Goal: Navigation & Orientation: Find specific page/section

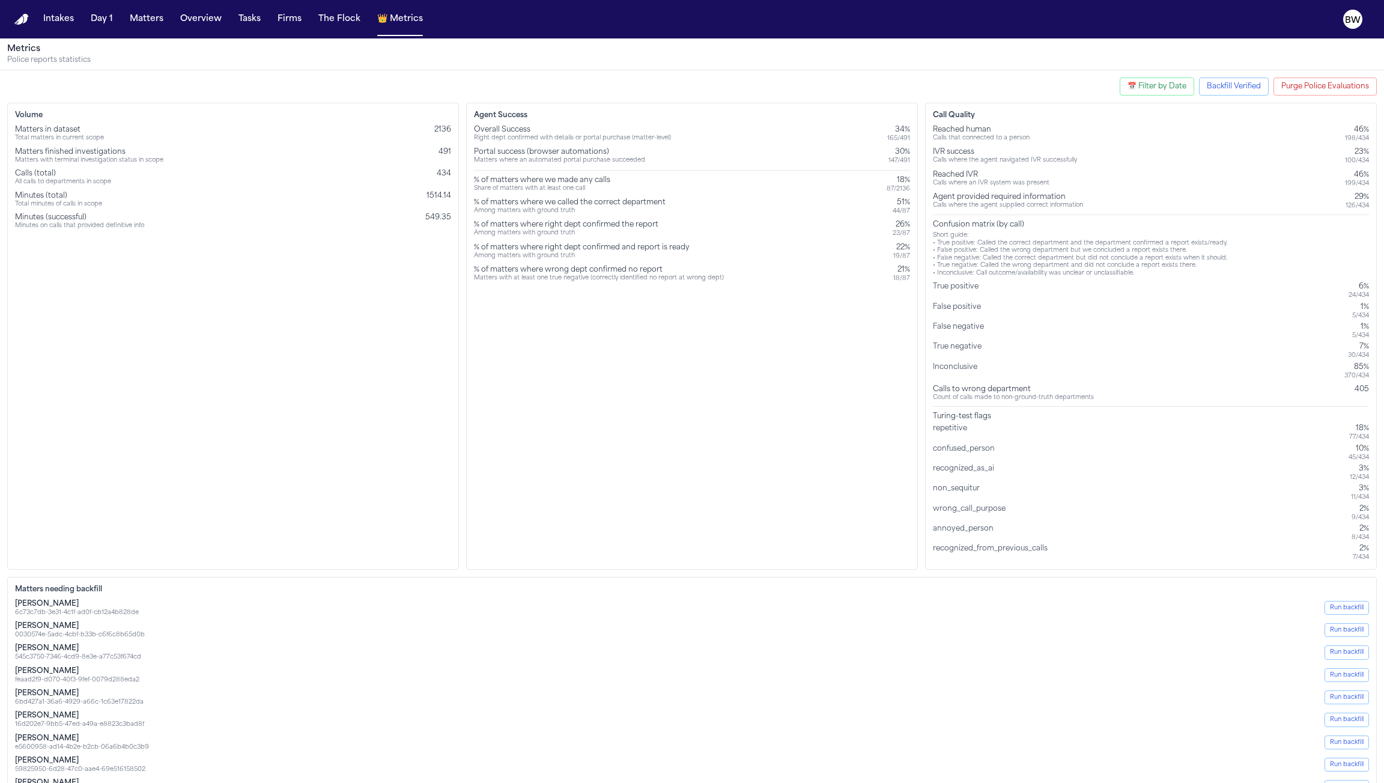
click at [22, 19] on img "Home" at bounding box center [21, 19] width 14 height 11
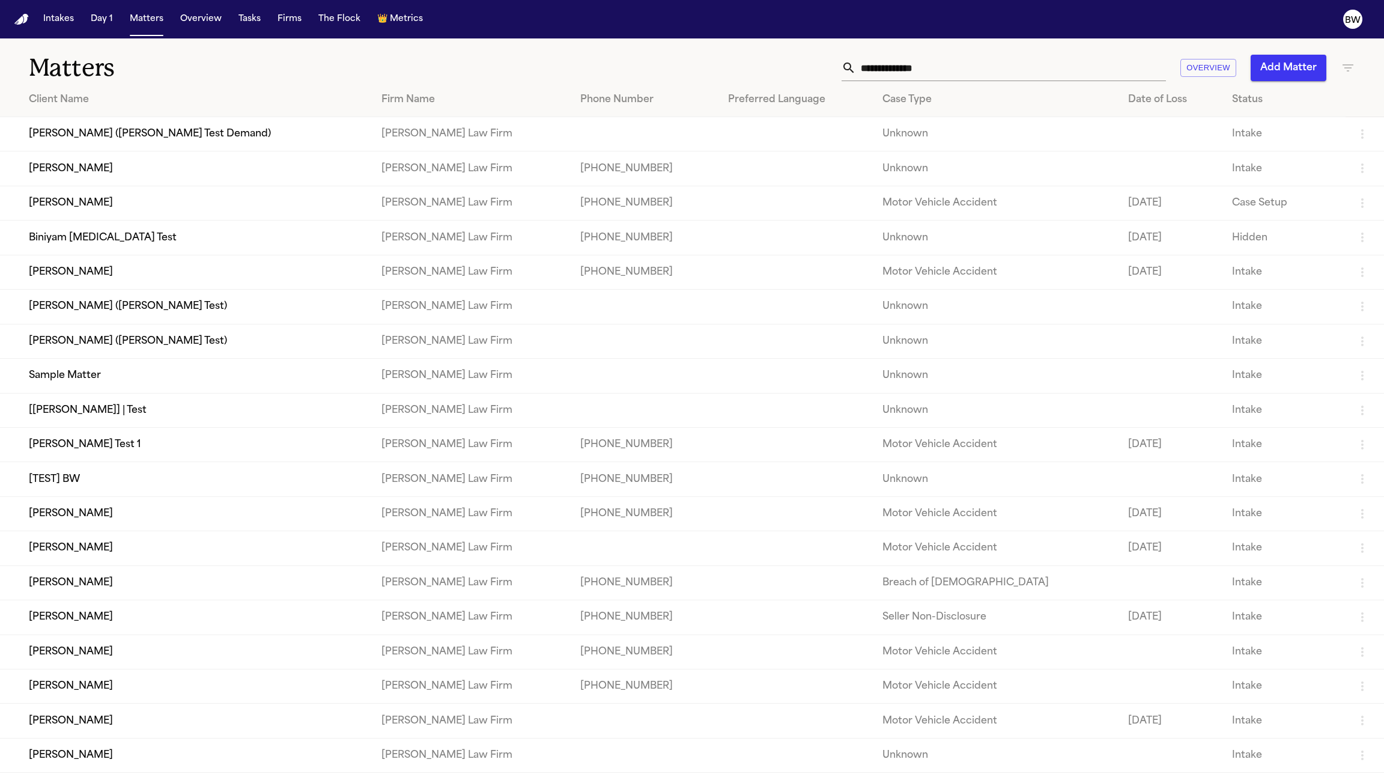
click at [19, 20] on img "Home" at bounding box center [21, 19] width 14 height 11
